Goal: Task Accomplishment & Management: Complete application form

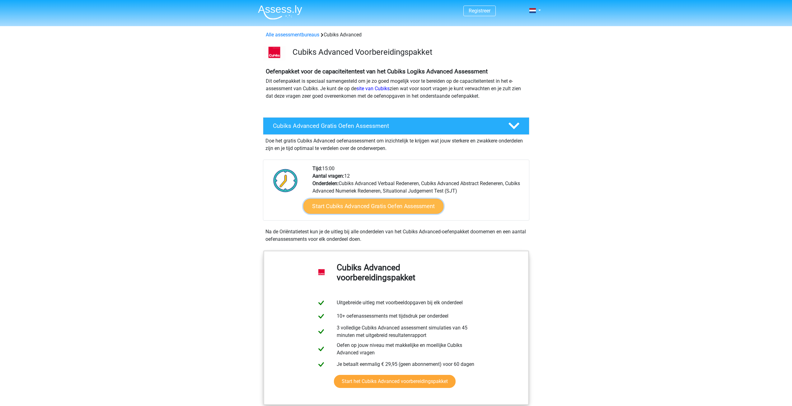
click at [348, 211] on link "Start Cubiks Advanced Gratis Oefen Assessment" at bounding box center [373, 206] width 140 height 15
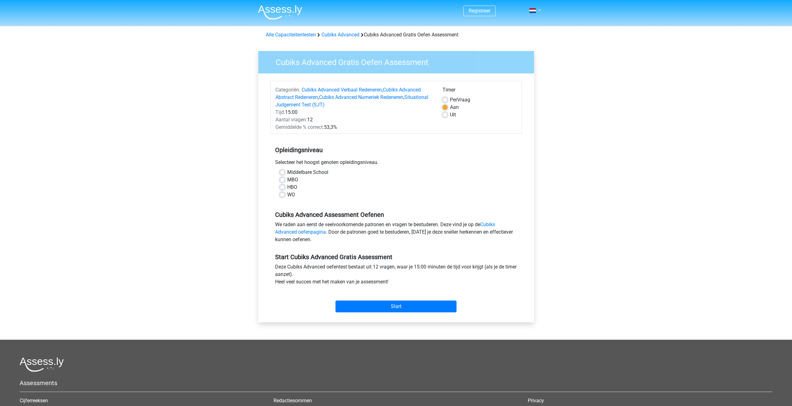
click at [294, 173] on label "Middelbare School" at bounding box center [307, 172] width 41 height 7
click at [285, 173] on input "Middelbare School" at bounding box center [282, 172] width 5 height 6
radio input "true"
click at [358, 312] on input "Start" at bounding box center [395, 306] width 121 height 12
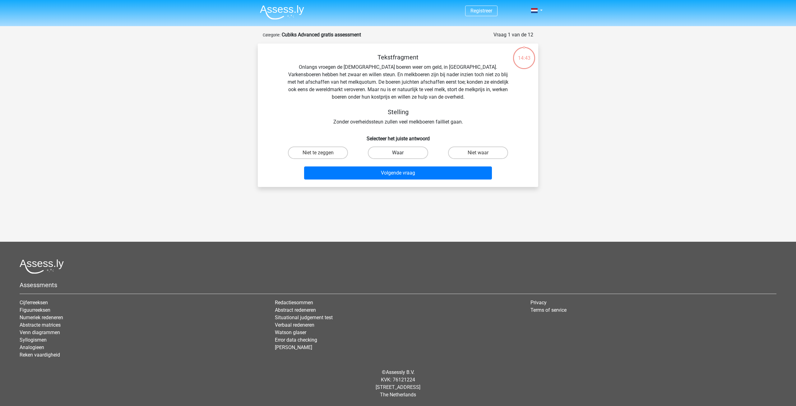
click at [391, 152] on label "Waar" at bounding box center [398, 152] width 60 height 12
click at [398, 153] on input "Waar" at bounding box center [400, 155] width 4 height 4
radio input "true"
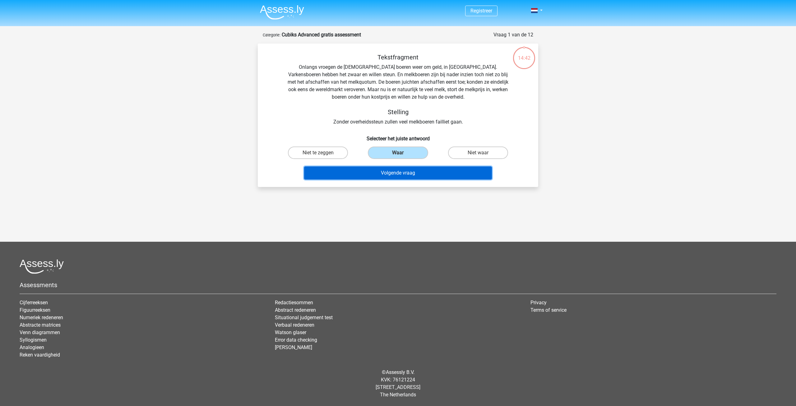
click at [412, 176] on button "Volgende vraag" at bounding box center [398, 172] width 188 height 13
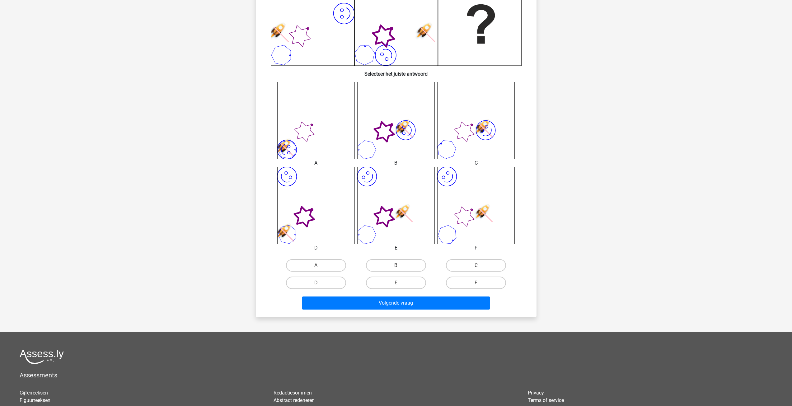
scroll to position [187, 0]
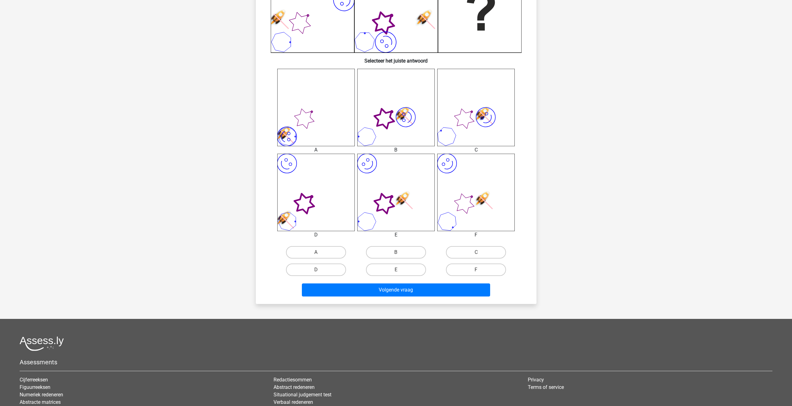
click at [446, 201] on icon "image/svg+xml" at bounding box center [475, 192] width 77 height 77
click at [466, 222] on icon "image/svg+xml" at bounding box center [475, 192] width 77 height 77
click at [471, 273] on label "F" at bounding box center [476, 269] width 60 height 12
click at [476, 273] on input "F" at bounding box center [478, 272] width 4 height 4
radio input "true"
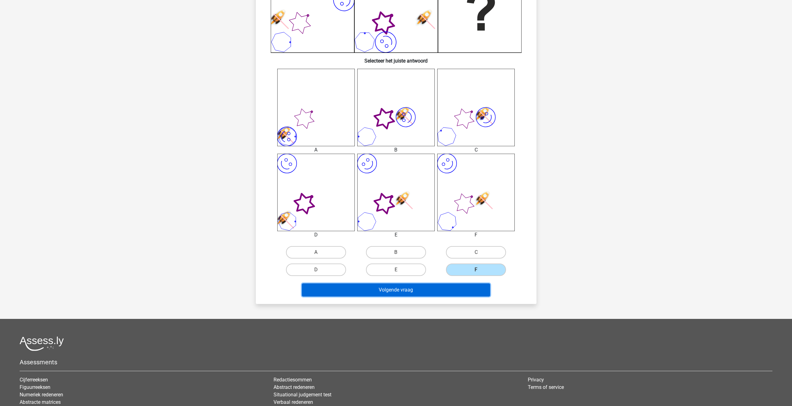
click at [444, 286] on button "Volgende vraag" at bounding box center [396, 289] width 188 height 13
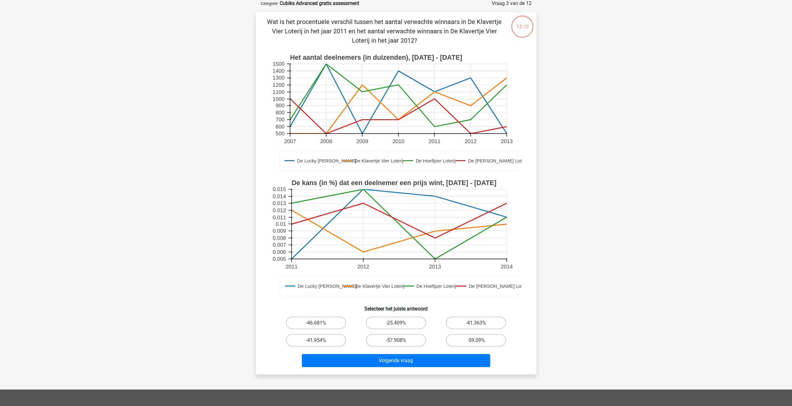
scroll to position [31, 0]
click at [477, 321] on label "-41.363%" at bounding box center [476, 323] width 60 height 12
click at [477, 323] on input "-41.363%" at bounding box center [478, 325] width 4 height 4
radio input "true"
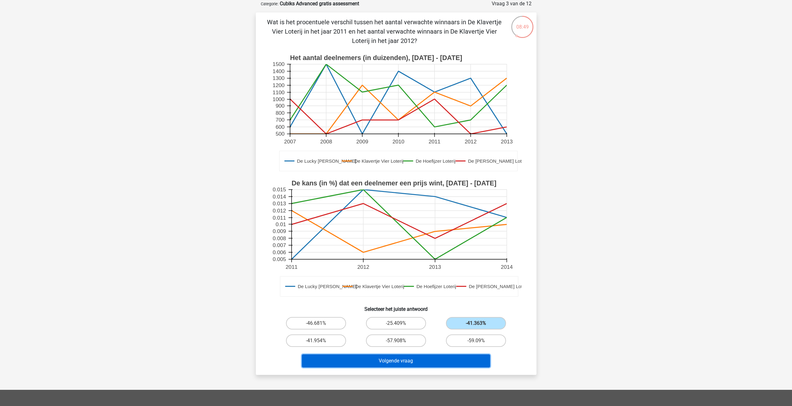
click at [415, 364] on button "Volgende vraag" at bounding box center [396, 360] width 188 height 13
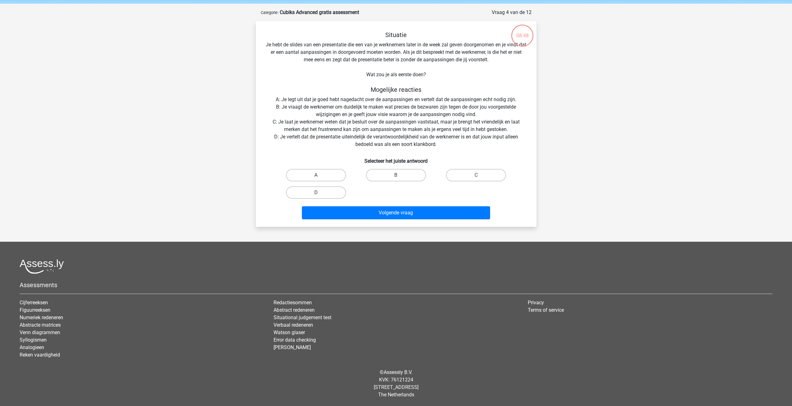
scroll to position [22, 0]
click at [373, 174] on label "B" at bounding box center [396, 175] width 60 height 12
click at [396, 175] on input "B" at bounding box center [398, 177] width 4 height 4
radio input "true"
click at [378, 221] on div "Volgende vraag" at bounding box center [396, 214] width 240 height 16
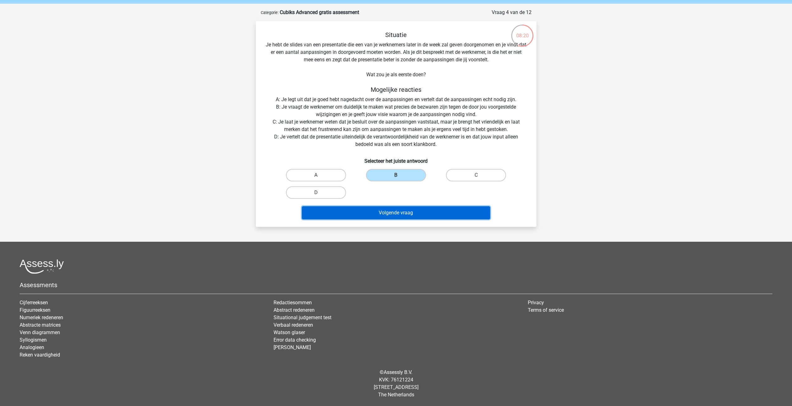
click at [382, 211] on button "Volgende vraag" at bounding box center [396, 212] width 188 height 13
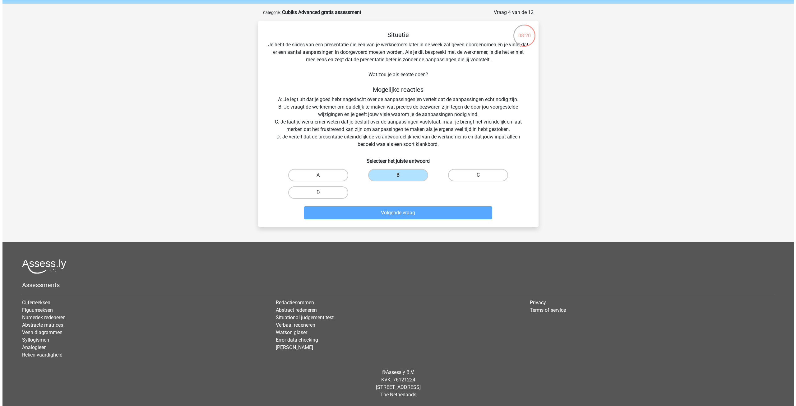
scroll to position [0, 0]
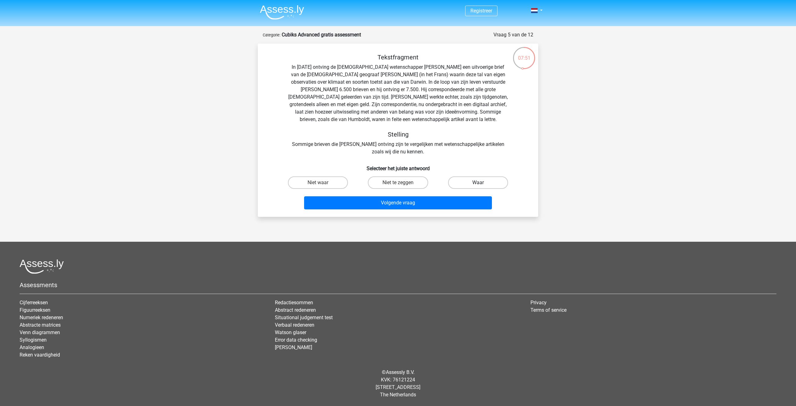
click at [468, 186] on label "Waar" at bounding box center [478, 182] width 60 height 12
click at [478, 186] on input "Waar" at bounding box center [480, 185] width 4 height 4
radio input "true"
click at [323, 184] on label "Niet waar" at bounding box center [318, 182] width 60 height 12
click at [322, 184] on input "Niet waar" at bounding box center [320, 185] width 4 height 4
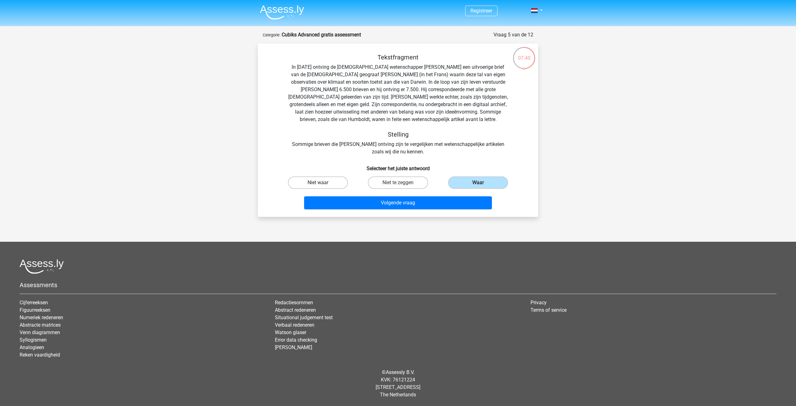
radio input "true"
click at [483, 184] on label "Waar" at bounding box center [478, 182] width 60 height 12
click at [482, 184] on input "Waar" at bounding box center [480, 185] width 4 height 4
radio input "true"
click at [427, 206] on button "Volgende vraag" at bounding box center [398, 202] width 188 height 13
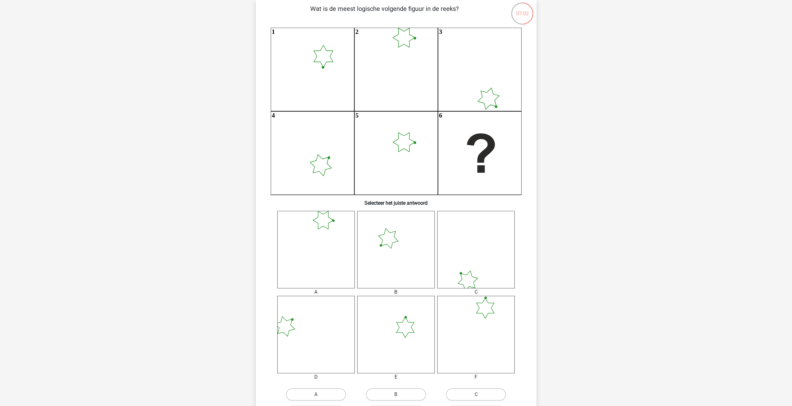
scroll to position [62, 0]
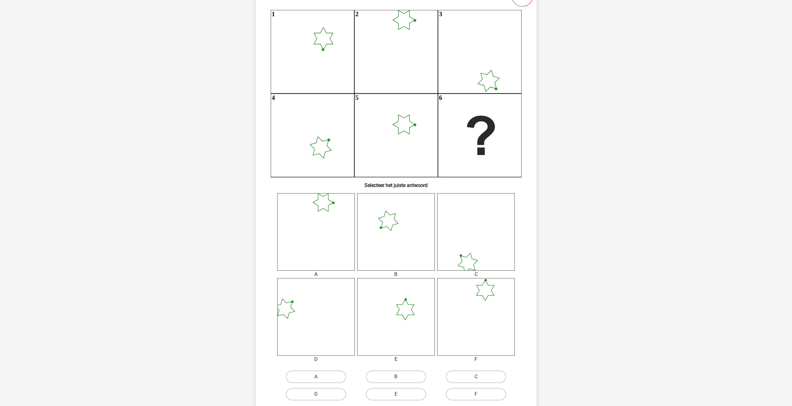
click at [461, 263] on icon at bounding box center [475, 231] width 77 height 77
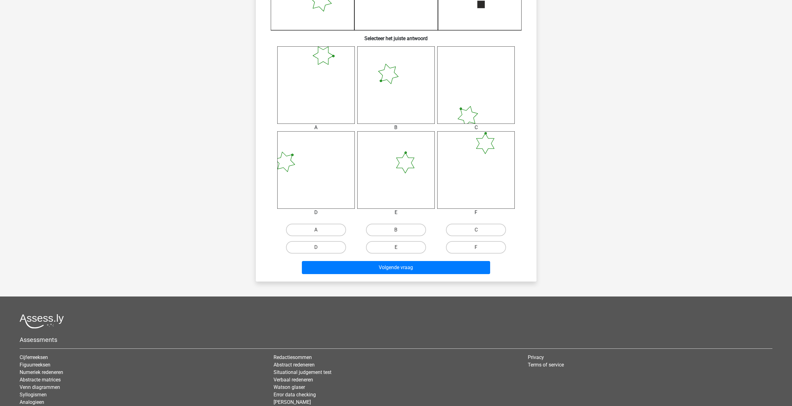
scroll to position [218, 0]
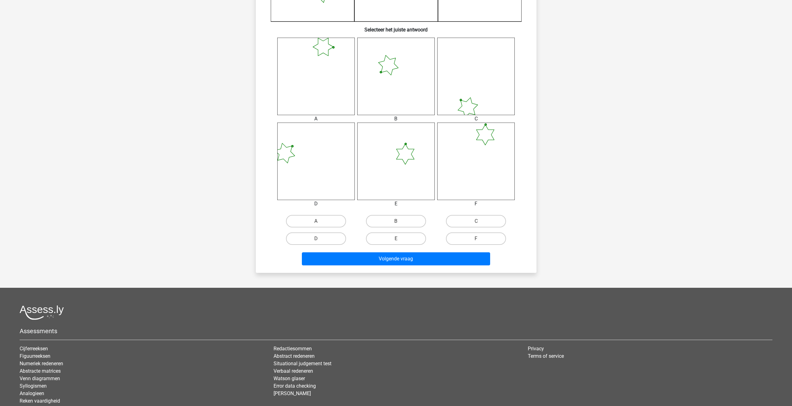
click at [478, 221] on input "C" at bounding box center [478, 223] width 4 height 4
radio input "true"
click at [423, 257] on button "Volgende vraag" at bounding box center [396, 258] width 188 height 13
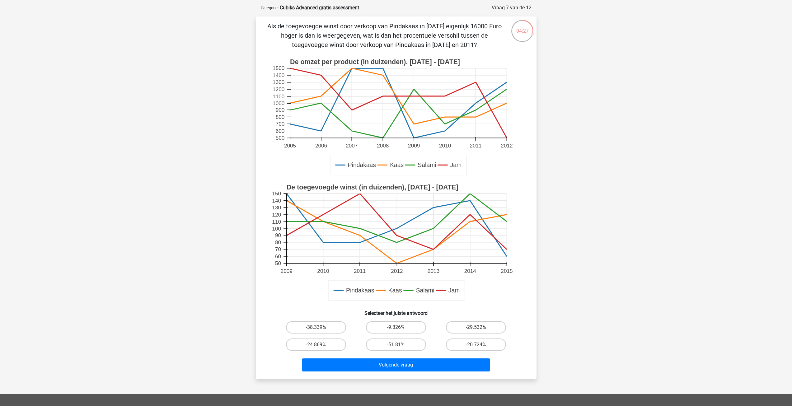
scroll to position [31, 0]
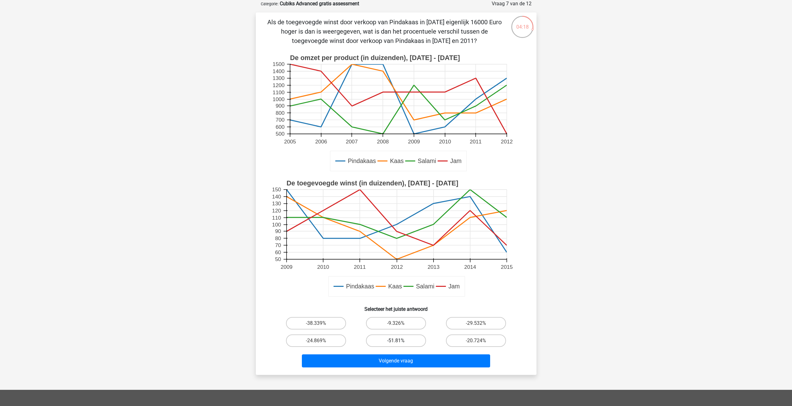
click at [405, 339] on label "-51.81%" at bounding box center [396, 340] width 60 height 12
click at [400, 341] on input "-51.81%" at bounding box center [398, 343] width 4 height 4
radio input "true"
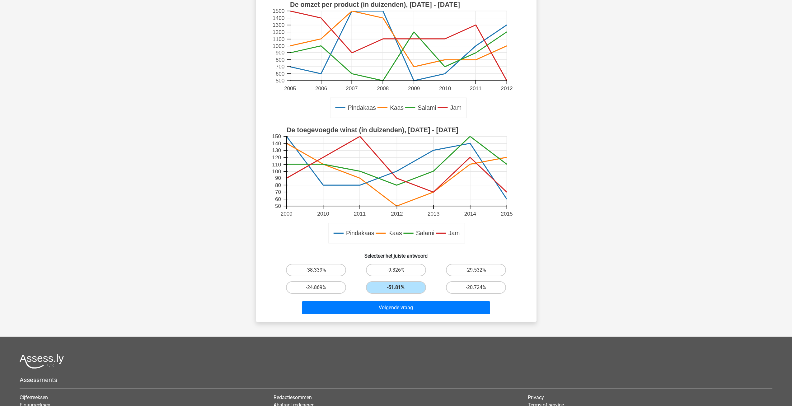
scroll to position [124, 0]
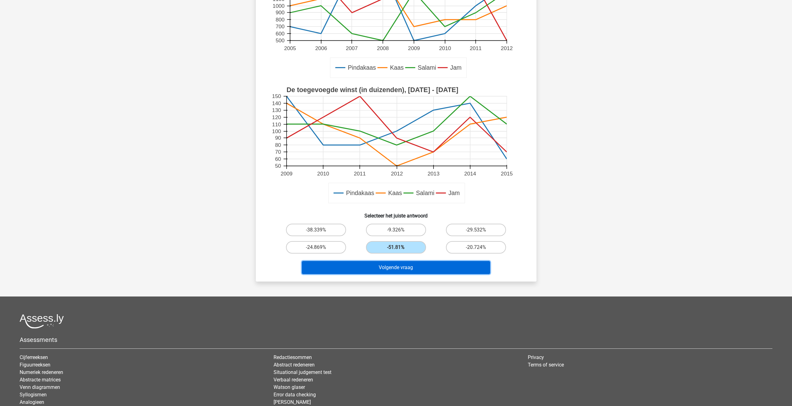
click at [377, 270] on button "Volgende vraag" at bounding box center [396, 267] width 188 height 13
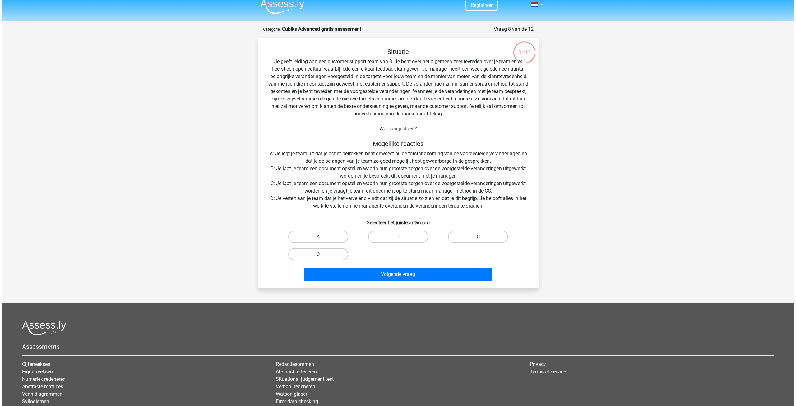
scroll to position [0, 0]
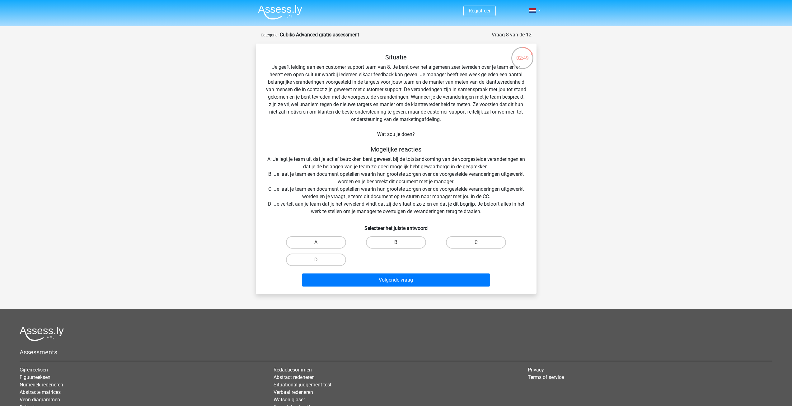
click at [632, 300] on div "Registreer" at bounding box center [396, 236] width 792 height 473
click at [389, 280] on button "Volgende vraag" at bounding box center [396, 279] width 188 height 13
click at [384, 283] on button "Volgende vraag" at bounding box center [396, 279] width 188 height 13
click at [316, 243] on input "A" at bounding box center [318, 244] width 4 height 4
radio input "true"
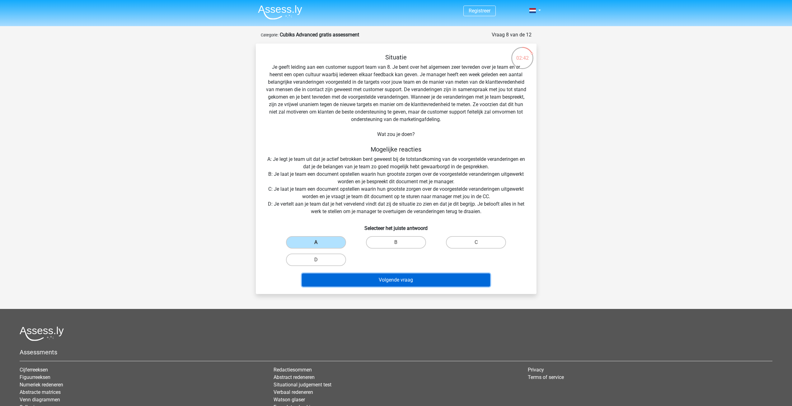
click at [361, 278] on button "Volgende vraag" at bounding box center [396, 279] width 188 height 13
click at [406, 244] on label "B" at bounding box center [396, 242] width 60 height 12
click at [400, 244] on input "B" at bounding box center [398, 244] width 4 height 4
radio input "true"
click at [383, 280] on button "Volgende vraag" at bounding box center [396, 279] width 188 height 13
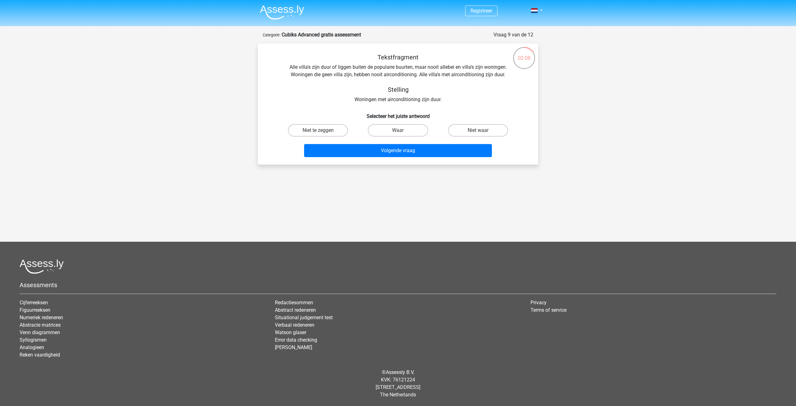
click at [484, 121] on div "Tekstfragment Alle villa's zijn duur of liggen buiten de populaire buurten, maa…" at bounding box center [398, 106] width 276 height 106
click at [482, 129] on label "Niet waar" at bounding box center [478, 130] width 60 height 12
click at [482, 130] on input "Niet waar" at bounding box center [480, 132] width 4 height 4
radio input "true"
click at [388, 132] on label "Waar" at bounding box center [398, 130] width 60 height 12
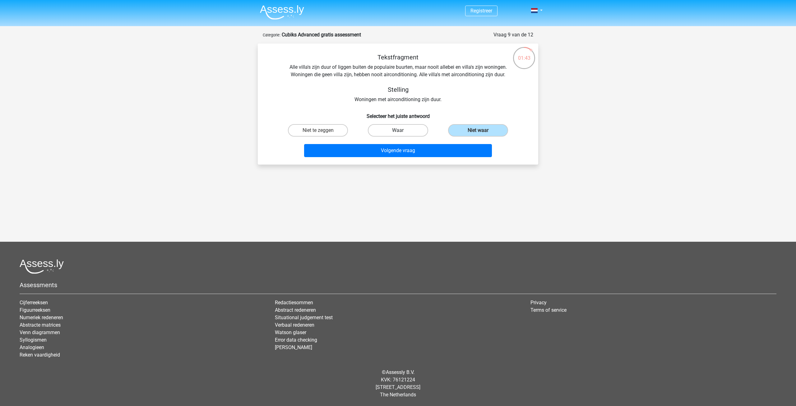
click at [398, 132] on input "Waar" at bounding box center [400, 132] width 4 height 4
radio input "true"
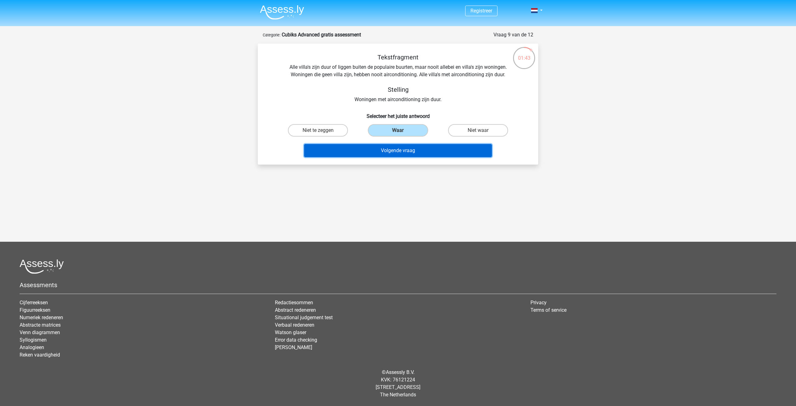
click at [371, 155] on button "Volgende vraag" at bounding box center [398, 150] width 188 height 13
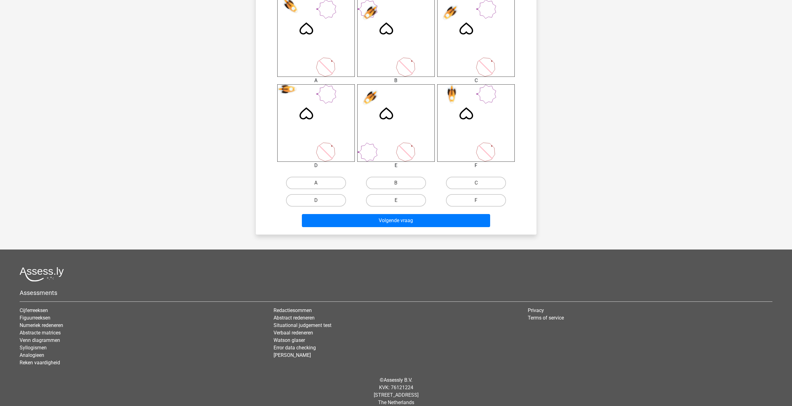
scroll to position [264, 0]
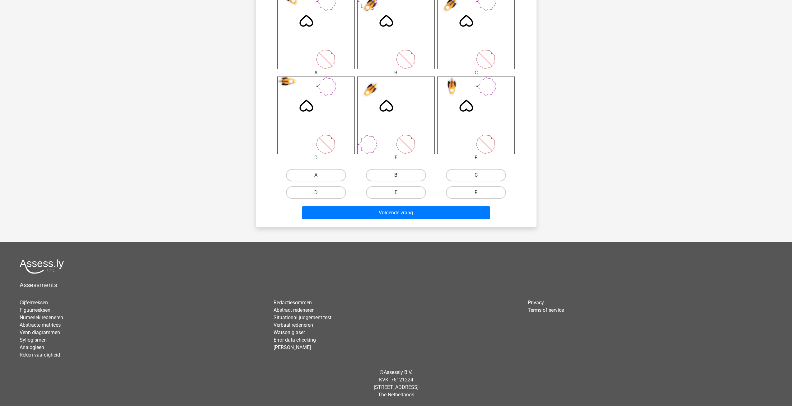
click at [396, 174] on label "B" at bounding box center [396, 175] width 60 height 12
click at [396, 175] on input "B" at bounding box center [398, 177] width 4 height 4
radio input "true"
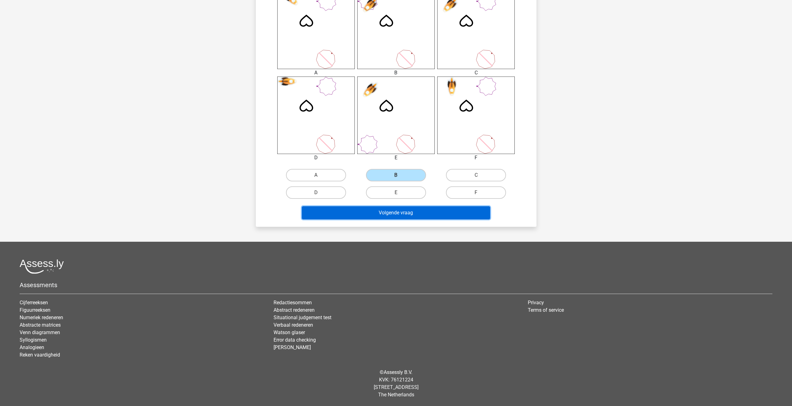
click at [391, 213] on button "Volgende vraag" at bounding box center [396, 212] width 188 height 13
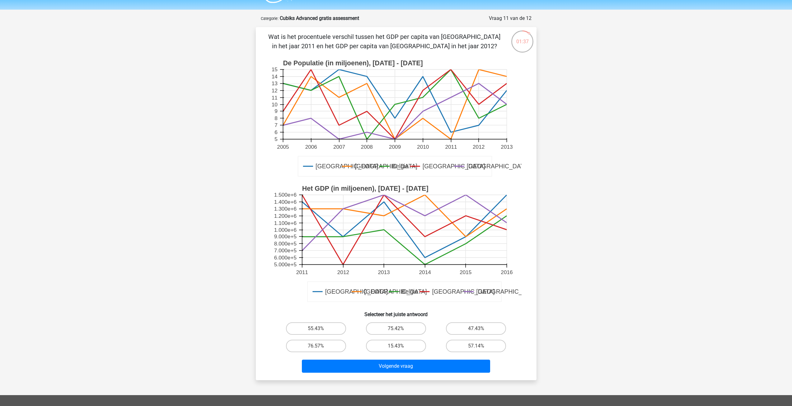
scroll to position [93, 0]
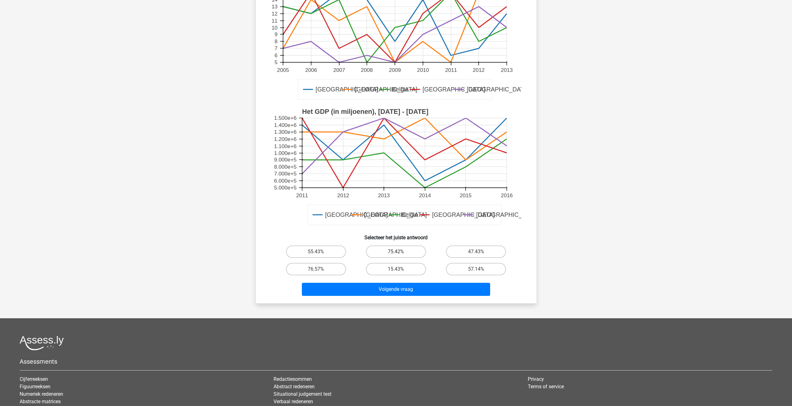
click at [388, 252] on label "75.42%" at bounding box center [396, 251] width 60 height 12
click at [396, 252] on input "75.42%" at bounding box center [398, 254] width 4 height 4
radio input "true"
click at [392, 289] on button "Volgende vraag" at bounding box center [396, 289] width 188 height 13
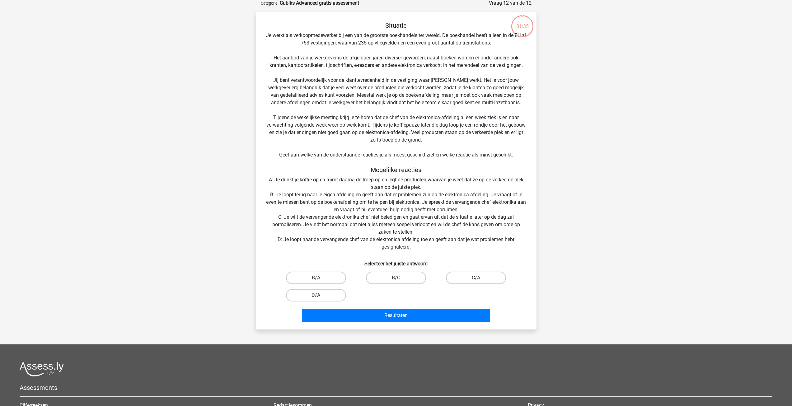
scroll to position [31, 0]
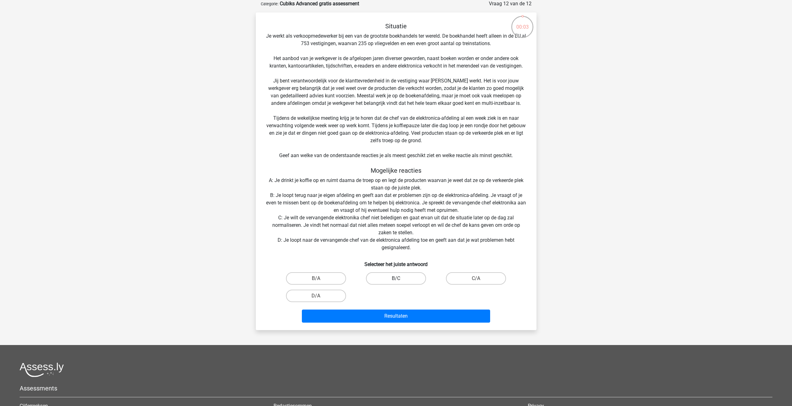
click at [387, 279] on label "B/C" at bounding box center [396, 278] width 60 height 12
click at [396, 279] on input "B/C" at bounding box center [398, 280] width 4 height 4
radio input "true"
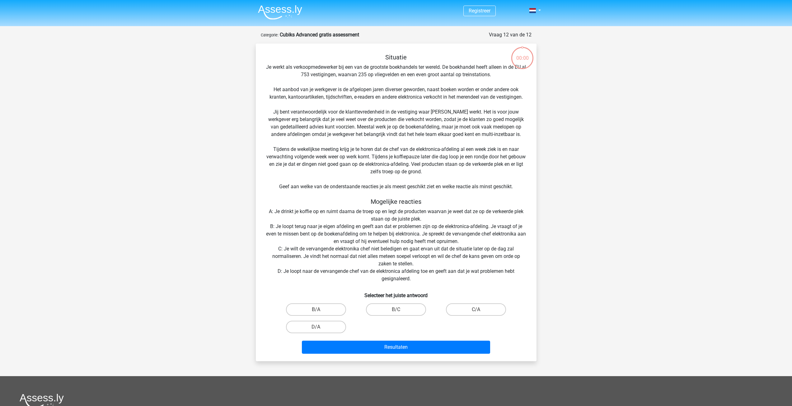
scroll to position [31, 0]
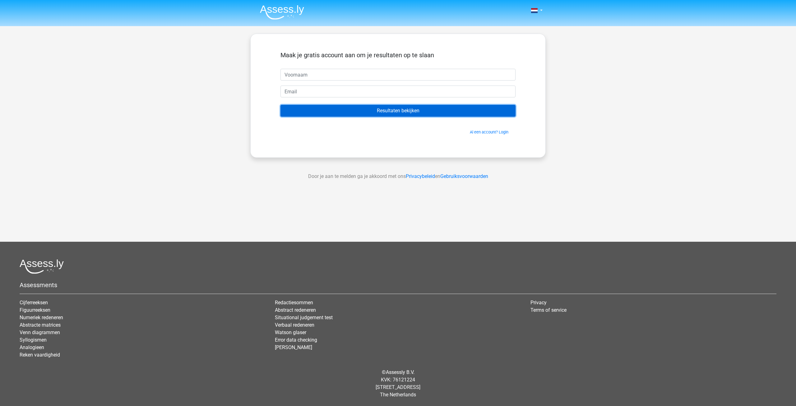
click at [443, 116] on input "Resultaten bekijken" at bounding box center [398, 111] width 235 height 12
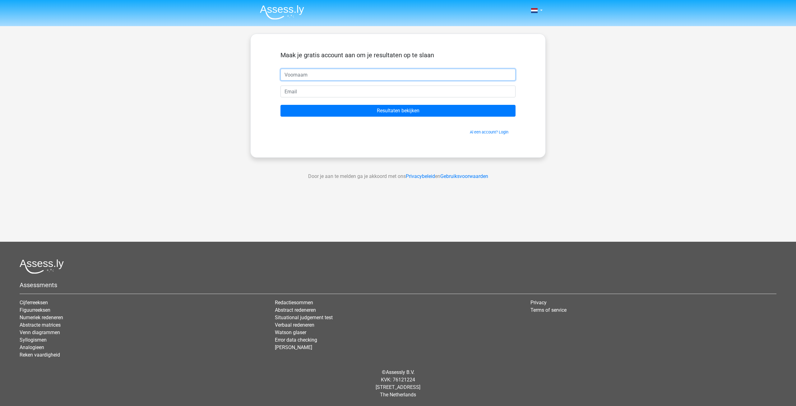
click at [344, 77] on input "text" at bounding box center [398, 75] width 235 height 12
type input "[PERSON_NAME]"
type input "[EMAIL_ADDRESS][DOMAIN_NAME]"
click at [346, 122] on div "Al een account? Login" at bounding box center [398, 128] width 235 height 13
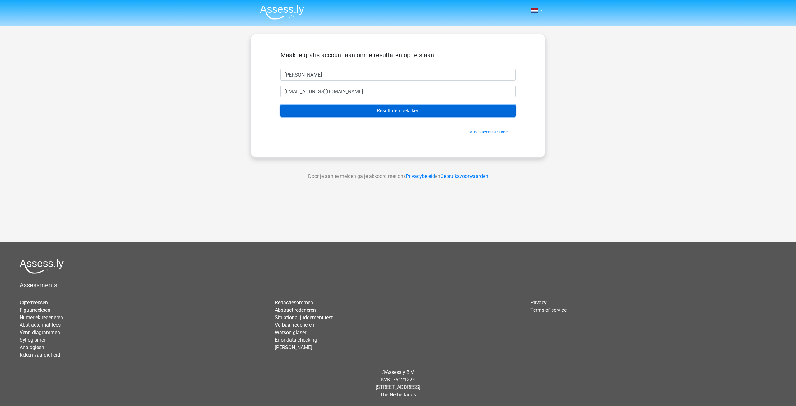
click at [351, 115] on input "Resultaten bekijken" at bounding box center [398, 111] width 235 height 12
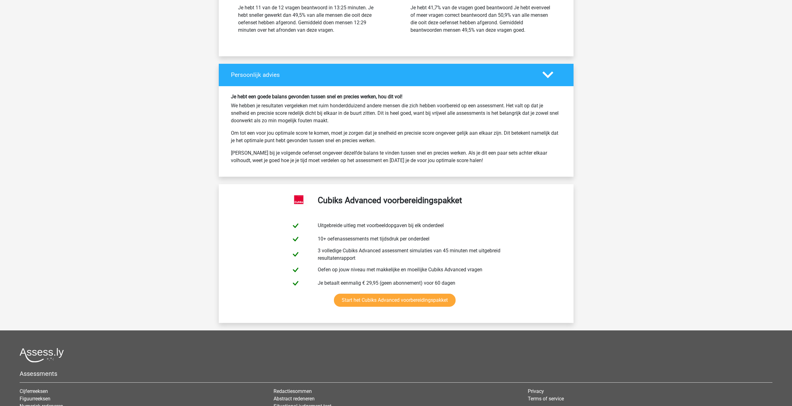
scroll to position [1179, 0]
